Goal: Task Accomplishment & Management: Use online tool/utility

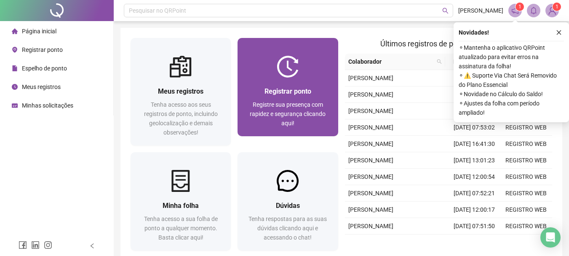
click at [317, 80] on div "Registrar ponto Registre sua presença com rapidez e segurança clicando aqui!" at bounding box center [287, 106] width 100 height 59
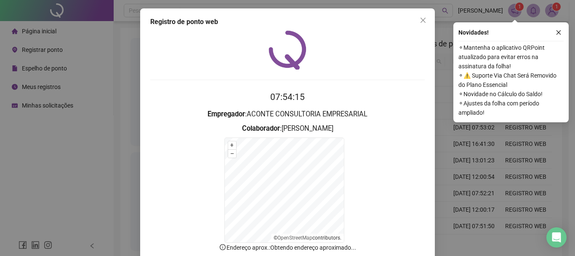
scroll to position [52, 0]
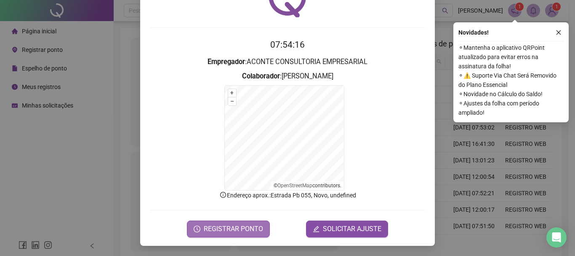
click at [237, 227] on span "REGISTRAR PONTO" at bounding box center [233, 229] width 59 height 10
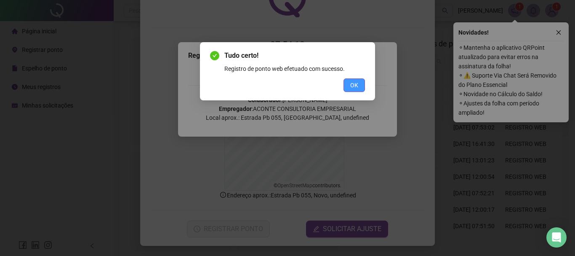
click at [348, 86] on button "OK" at bounding box center [353, 84] width 21 height 13
